Goal: Communication & Community: Answer question/provide support

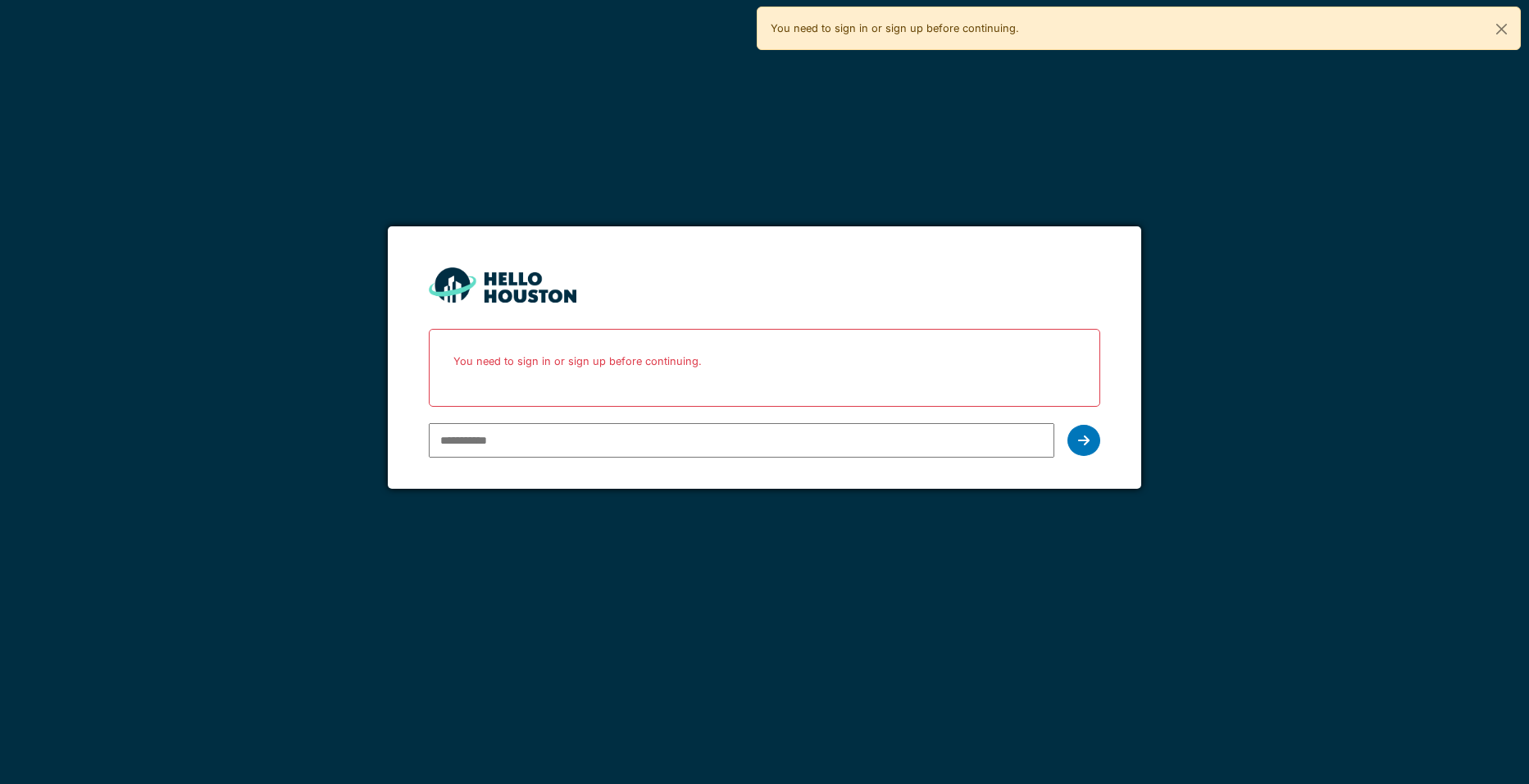
drag, startPoint x: 922, startPoint y: 455, endPoint x: 906, endPoint y: 450, distance: 16.8
click at [916, 452] on input "email" at bounding box center [742, 440] width 627 height 35
type input "**********"
click at [1072, 440] on div at bounding box center [1083, 440] width 33 height 31
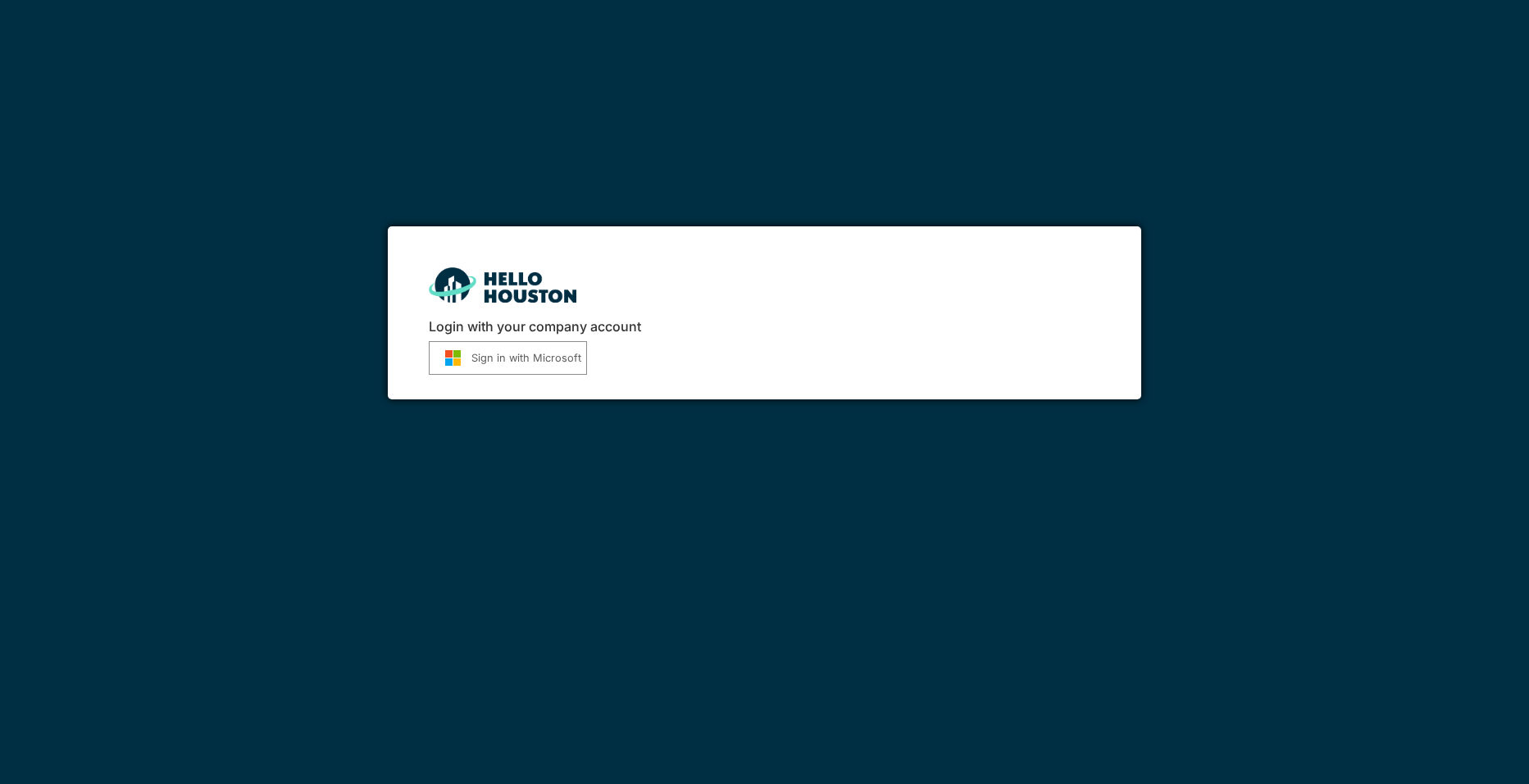
click at [454, 360] on img "submit" at bounding box center [452, 357] width 36 height 17
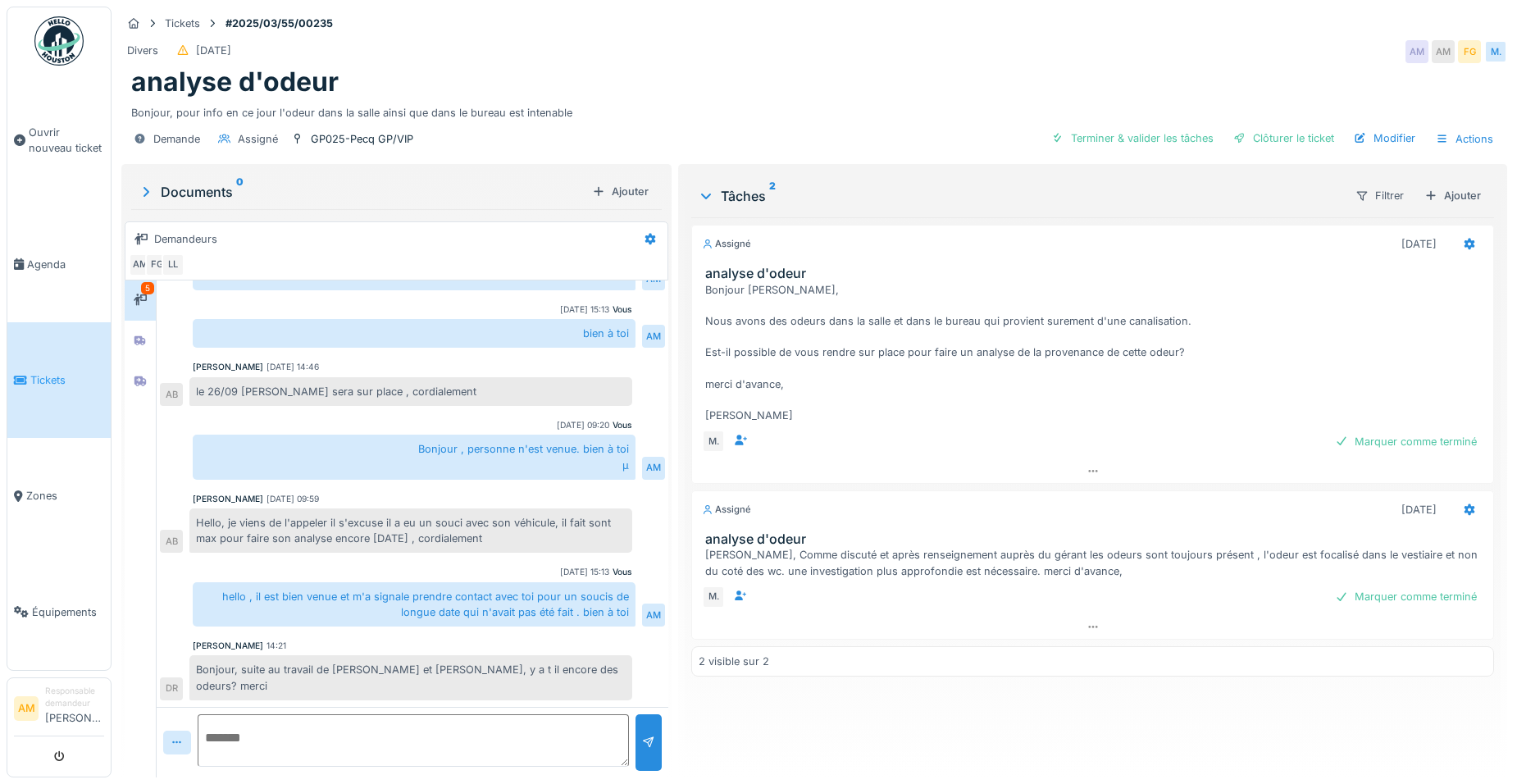
scroll to position [12, 0]
click at [420, 728] on textarea at bounding box center [413, 740] width 432 height 53
click at [416, 725] on textarea at bounding box center [413, 740] width 432 height 53
type textarea "*"
type textarea "**********"
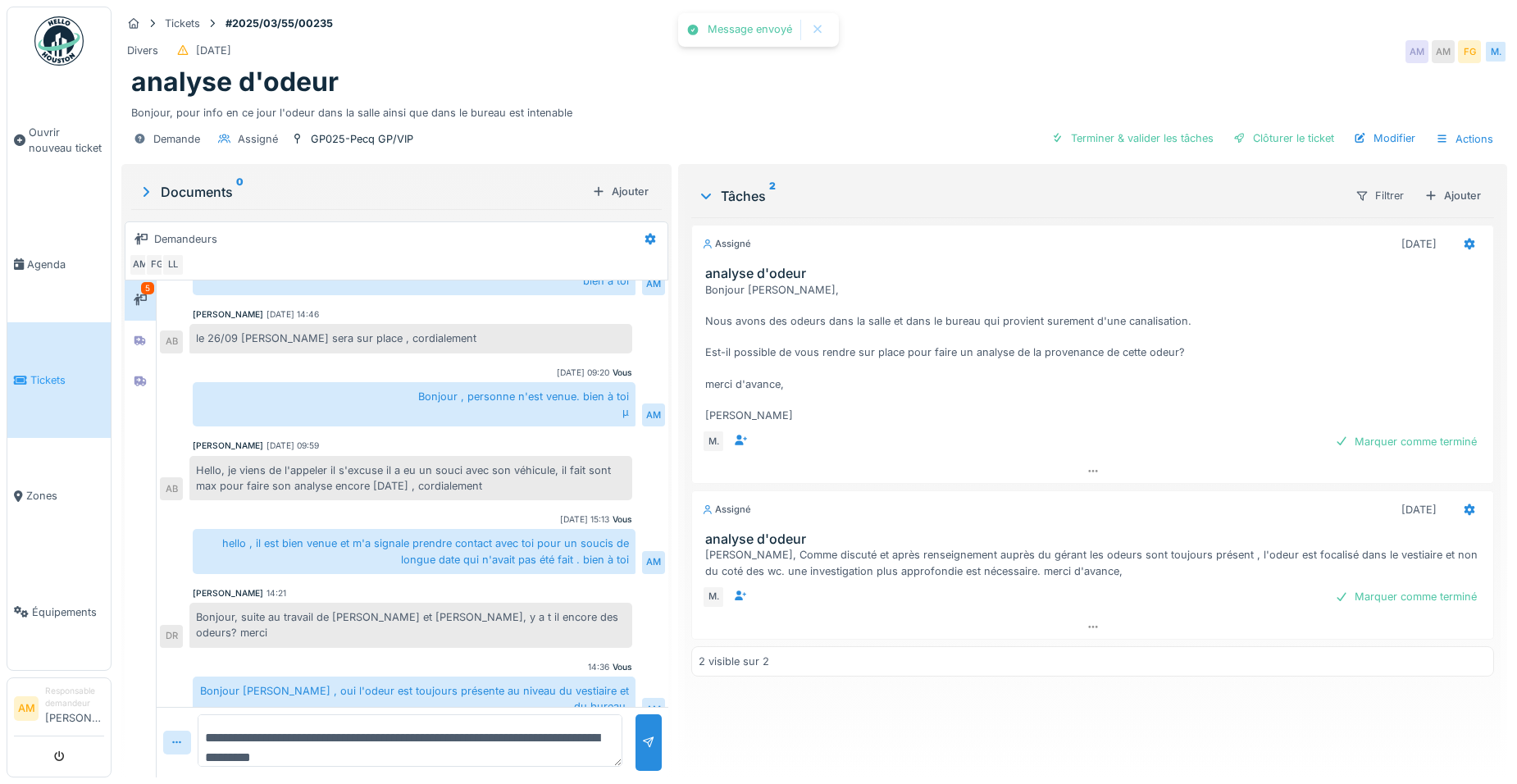
scroll to position [368, 0]
